Goal: Browse casually

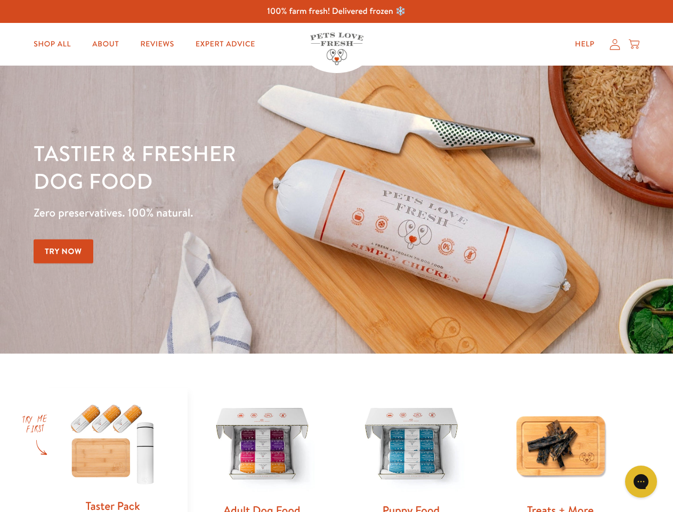
click at [336, 256] on div "Tastier & fresher dog food Zero preservatives. 100% natural. Try Now" at bounding box center [236, 209] width 404 height 141
click at [641, 481] on icon "Gorgias live chat" at bounding box center [641, 481] width 10 height 10
